Goal: Task Accomplishment & Management: Use online tool/utility

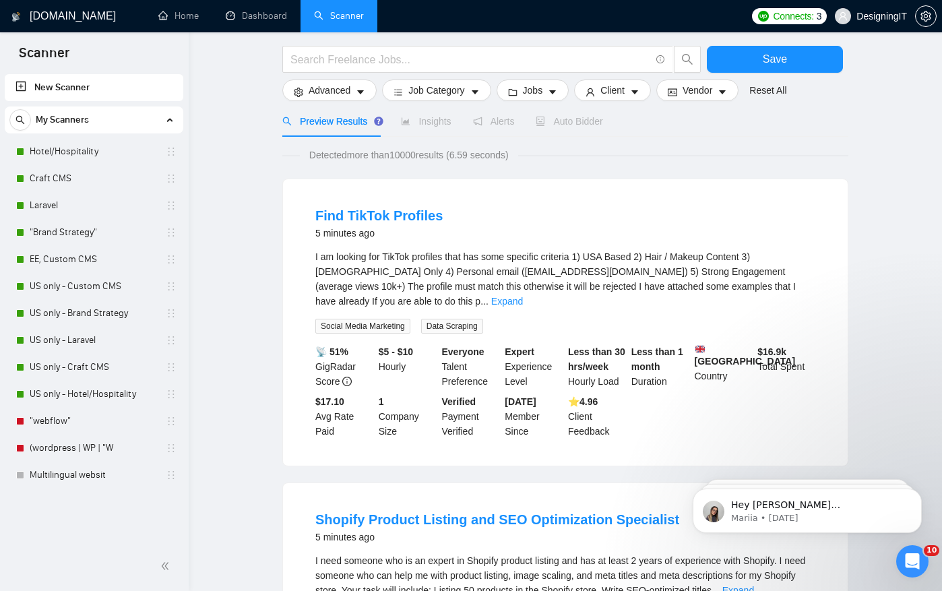
scroll to position [51, 0]
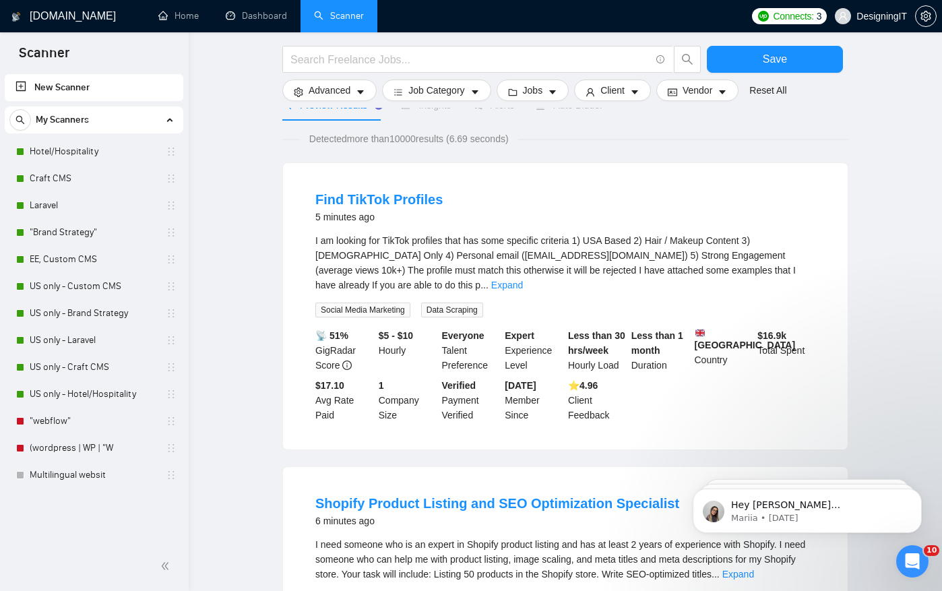
scroll to position [110, 0]
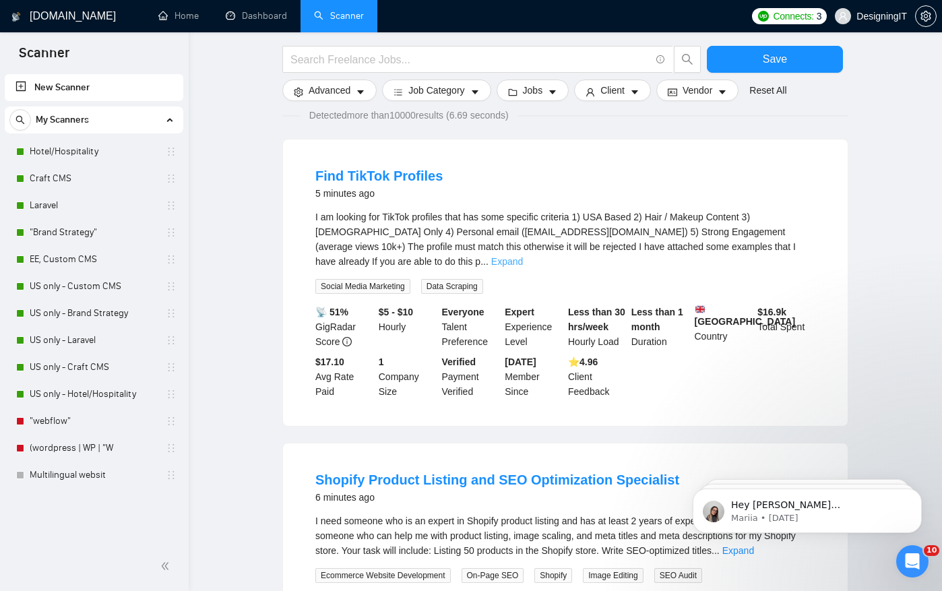
click at [523, 256] on link "Expand" at bounding box center [507, 261] width 32 height 11
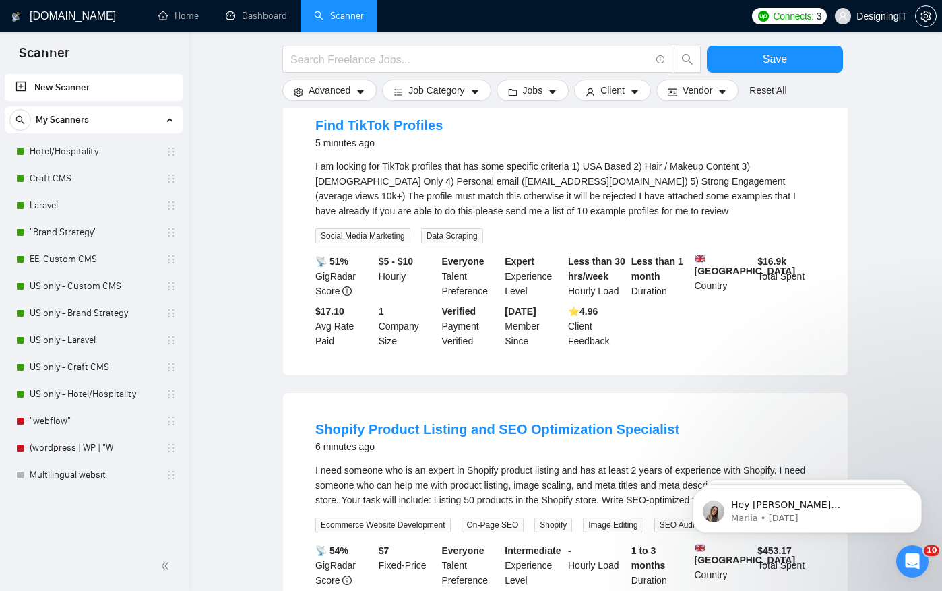
scroll to position [202, 0]
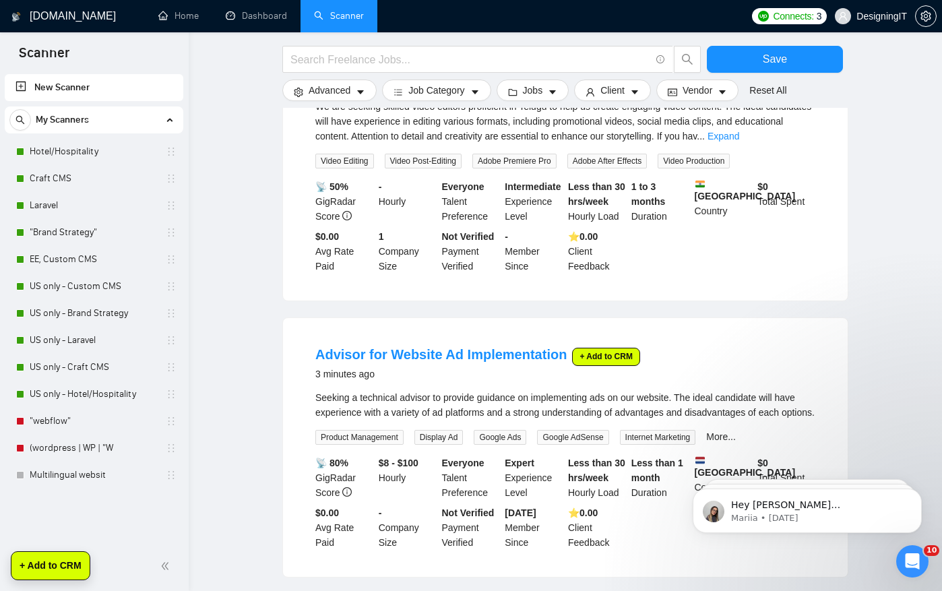
scroll to position [524, 0]
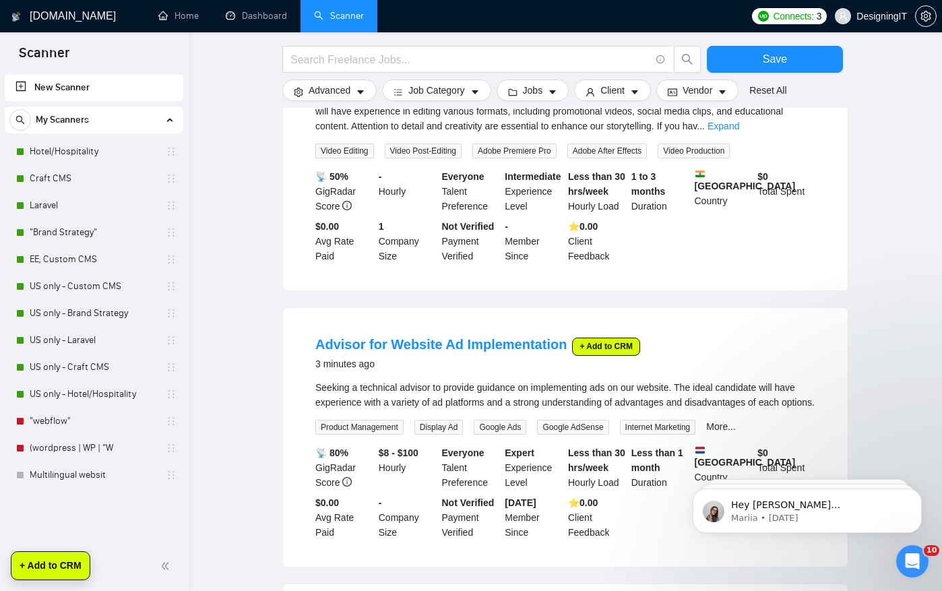
click at [589, 346] on button "+ Add to CRM" at bounding box center [606, 346] width 68 height 18
drag, startPoint x: 579, startPoint y: 352, endPoint x: 543, endPoint y: 344, distance: 37.1
click at [579, 352] on button "+ Add to CRM" at bounding box center [606, 346] width 68 height 18
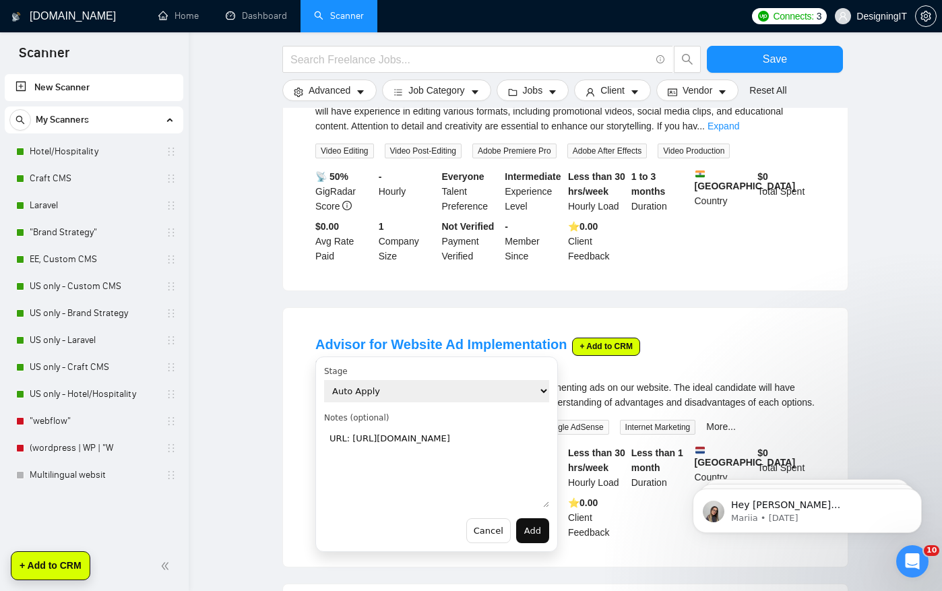
click at [416, 389] on select "Auto Apply Evaluate Manually Apply Not a Fit Applied In communication Lost Won" at bounding box center [436, 391] width 225 height 22
select select "626b956b-a46a-419e-970f-a9021ce71640"
click at [324, 380] on select "Auto Apply Evaluate Manually Apply Not a Fit Applied In communication Lost Won" at bounding box center [436, 391] width 225 height 22
click at [370, 470] on textarea "URL: https://www.upwork.com/job/~021966062580183075584" at bounding box center [436, 466] width 225 height 81
type textarea "URL: https://www.upwork.com/job/~021966062580183075584 very itneresting"
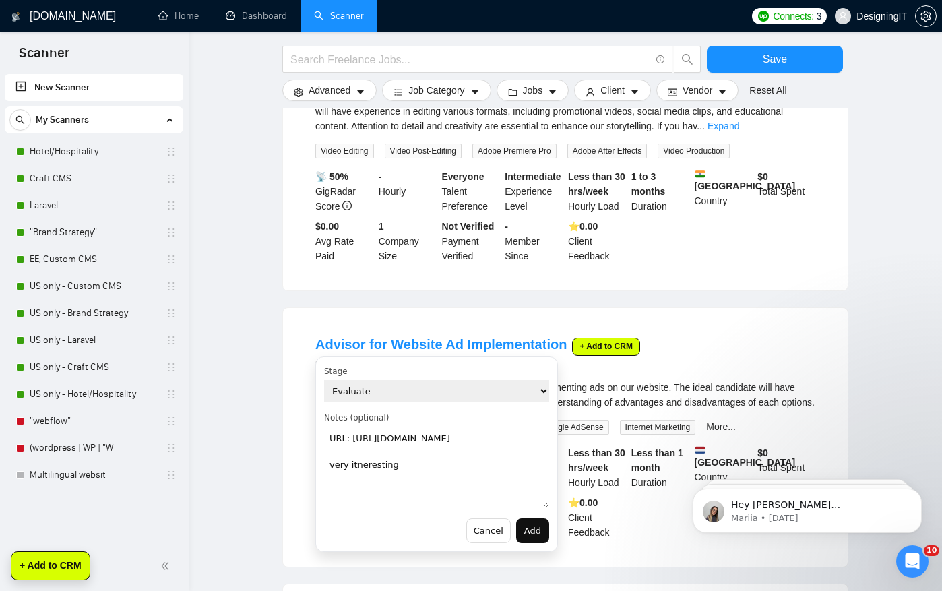
click at [530, 531] on button "Add" at bounding box center [532, 531] width 33 height 26
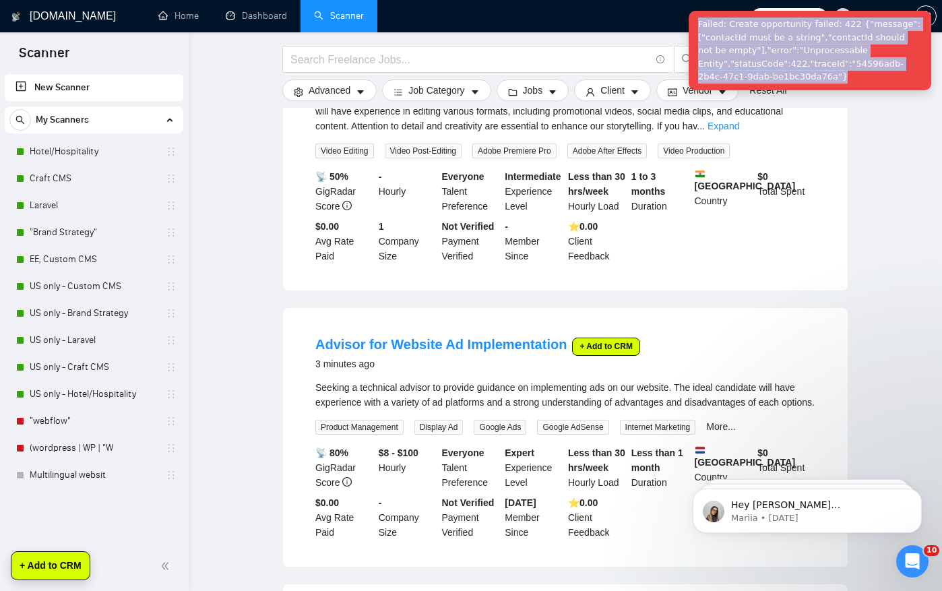
drag, startPoint x: 829, startPoint y: 73, endPoint x: 694, endPoint y: 28, distance: 142.7
click at [694, 28] on div "Failed: Create opportunity failed: 422 {"message":["contactId must be a string"…" at bounding box center [809, 50] width 242 height 79
copy div "Failed: Create opportunity failed: 422 {"message":["contactId must be a string"…"
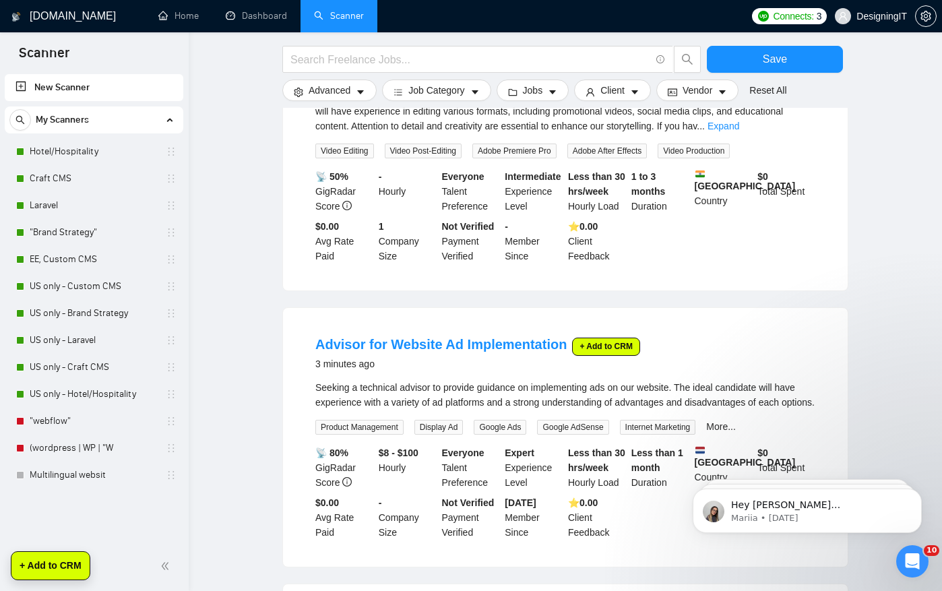
click at [55, 568] on button "+ Add to CRM" at bounding box center [50, 565] width 79 height 29
click at [149, 511] on div "New Scanner My Scanners Hotel/Hospitality Craft CMS Laravel "Brand Strategy" EE…" at bounding box center [94, 306] width 189 height 470
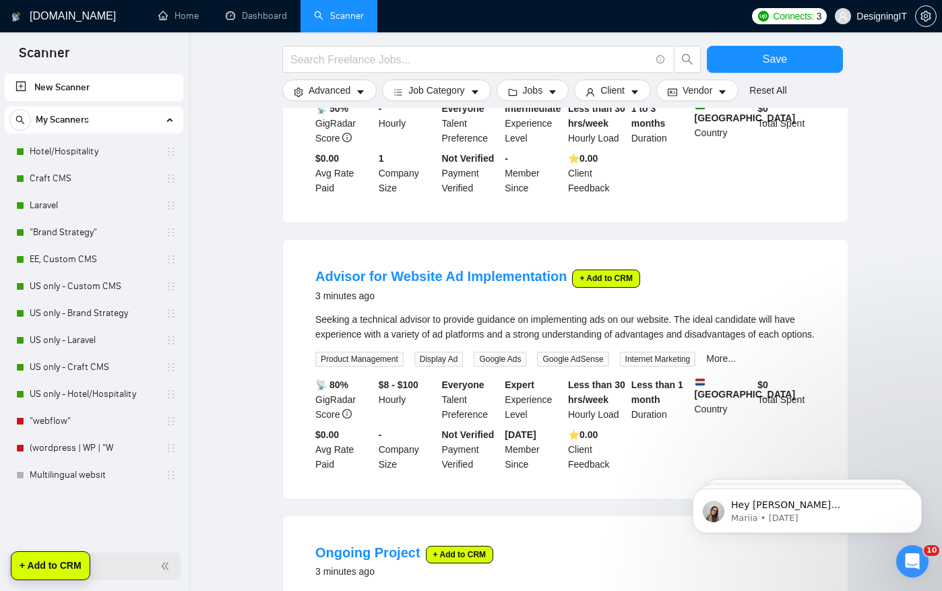
click at [166, 564] on icon "double-left" at bounding box center [165, 565] width 7 height 7
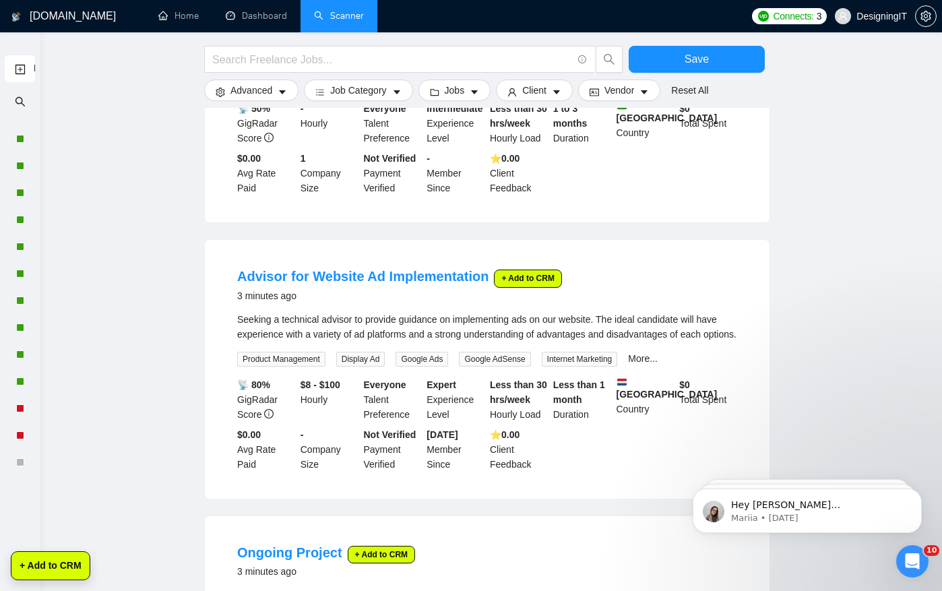
click at [24, 531] on div "New Scanner" at bounding box center [20, 297] width 40 height 489
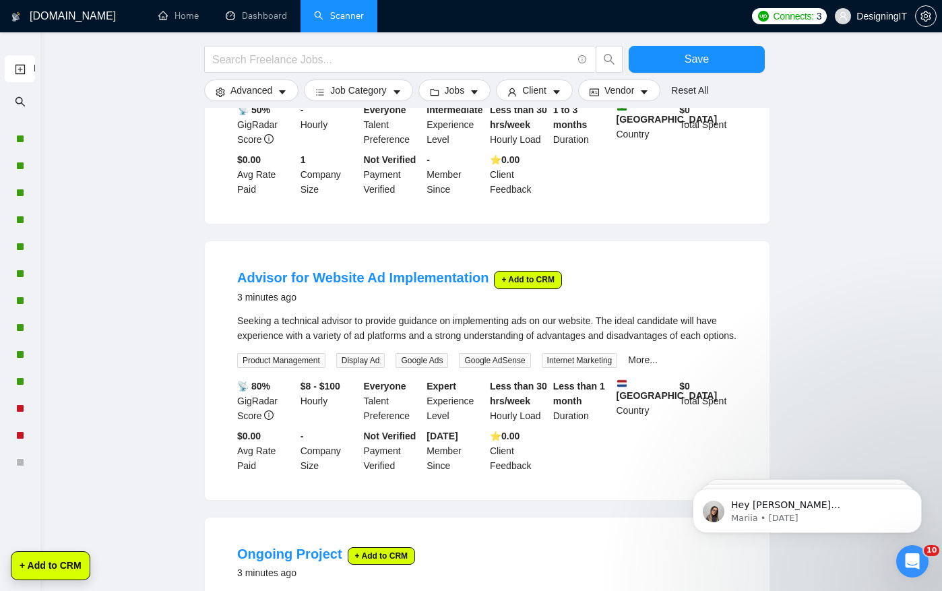
drag, startPoint x: 527, startPoint y: 278, endPoint x: 523, endPoint y: 267, distance: 10.9
click at [527, 278] on button "+ Add to CRM" at bounding box center [528, 280] width 68 height 18
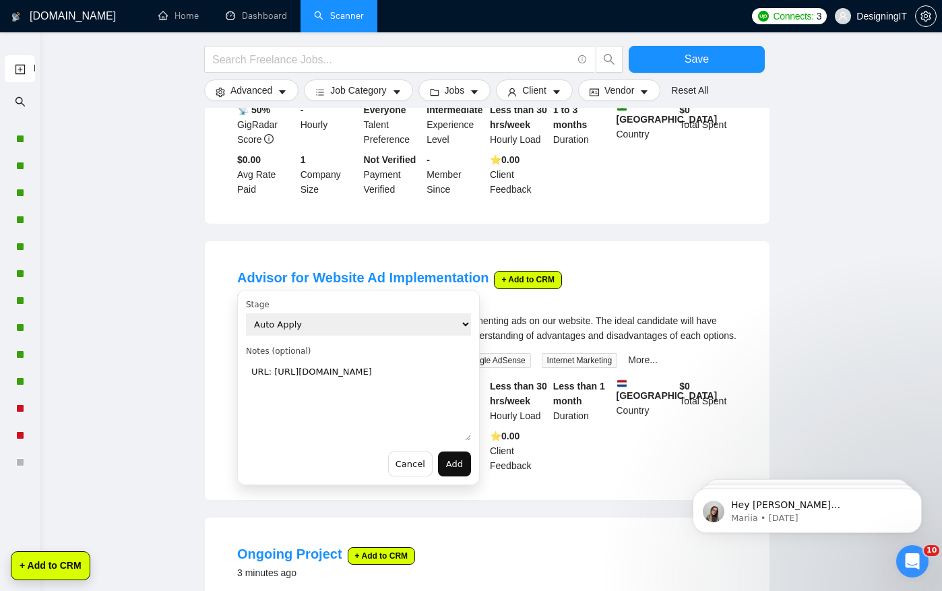
click at [311, 320] on select "Auto Apply Evaluate Manually Apply Not a Fit Applied In communication Lost Won" at bounding box center [358, 324] width 225 height 22
select select "626b956b-a46a-419e-970f-a9021ce71640"
click at [246, 313] on select "Auto Apply Evaluate Manually Apply Not a Fit Applied In communication Lost Won" at bounding box center [358, 324] width 225 height 22
click at [453, 463] on button "Add" at bounding box center [454, 464] width 33 height 26
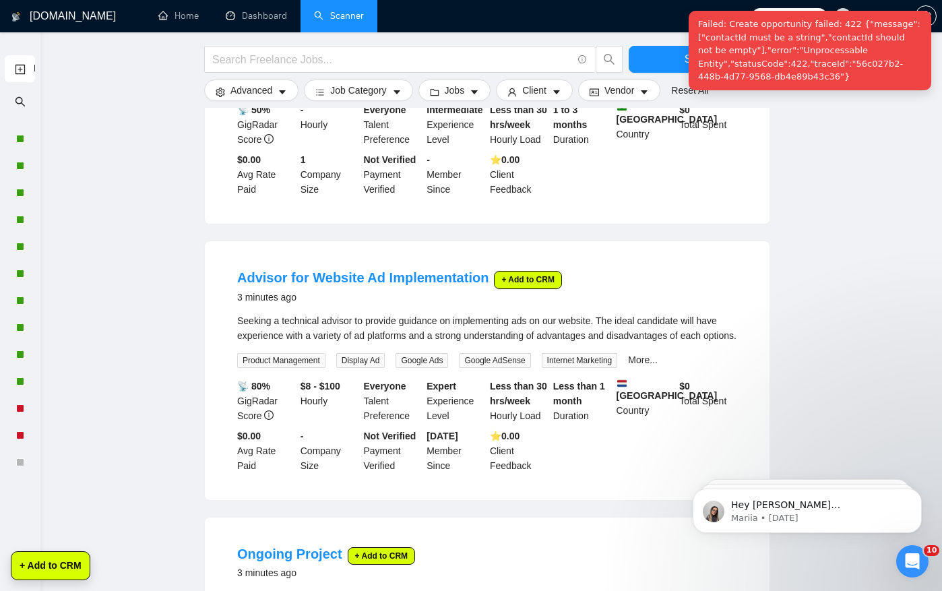
click at [729, 59] on div "Failed: Create opportunity failed: 422 {"message":["contactId must be a string"…" at bounding box center [809, 50] width 242 height 79
click at [729, 58] on div "Failed: Create opportunity failed: 422 {"message":["contactId must be a string"…" at bounding box center [809, 50] width 242 height 79
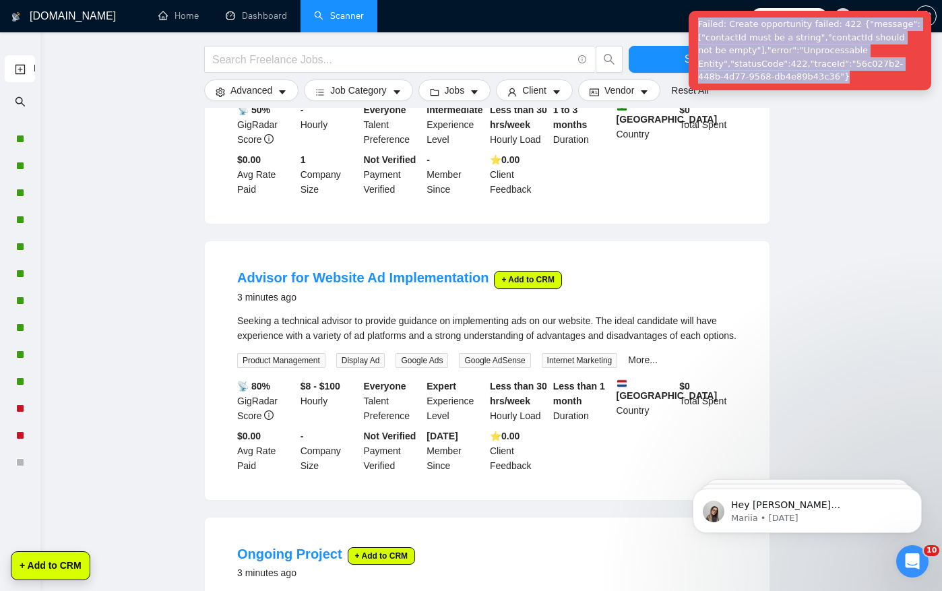
click at [729, 58] on div "Failed: Create opportunity failed: 422 {"message":["contactId must be a string"…" at bounding box center [809, 50] width 242 height 79
copy div "Failed: Create opportunity failed: 422 {"message":["contactId must be a string"…"
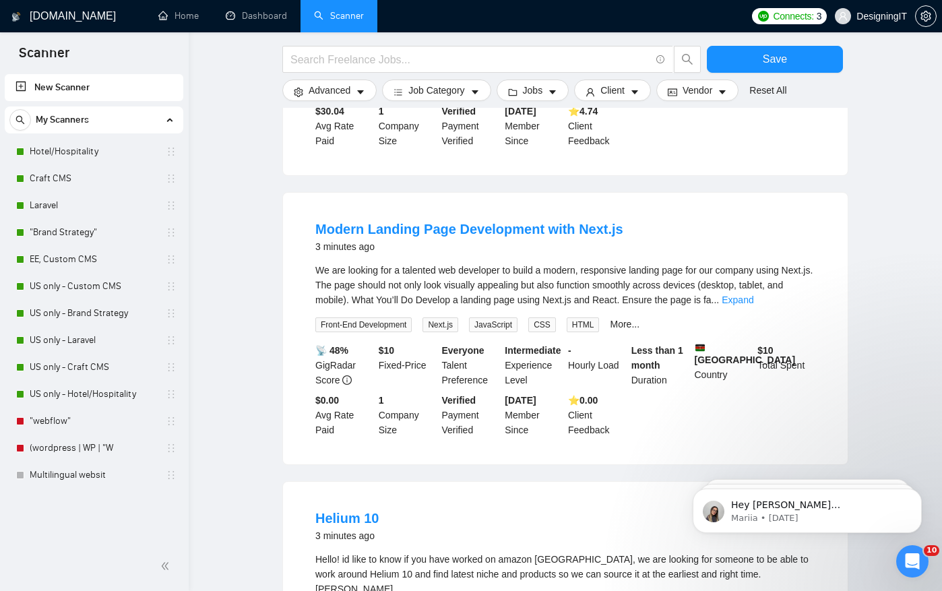
scroll to position [639, 0]
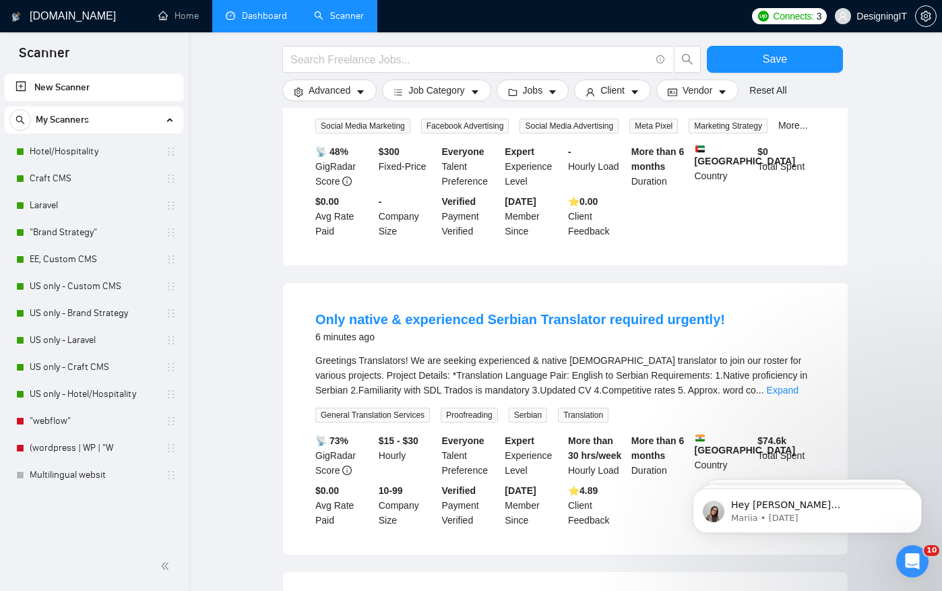
scroll to position [258, 0]
